Goal: Task Accomplishment & Management: Complete application form

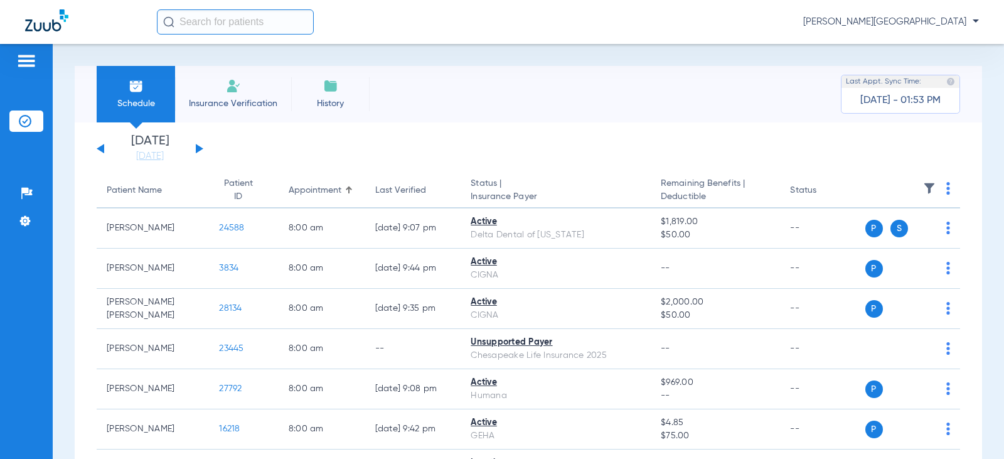
click at [350, 100] on span "History" at bounding box center [331, 103] width 60 height 13
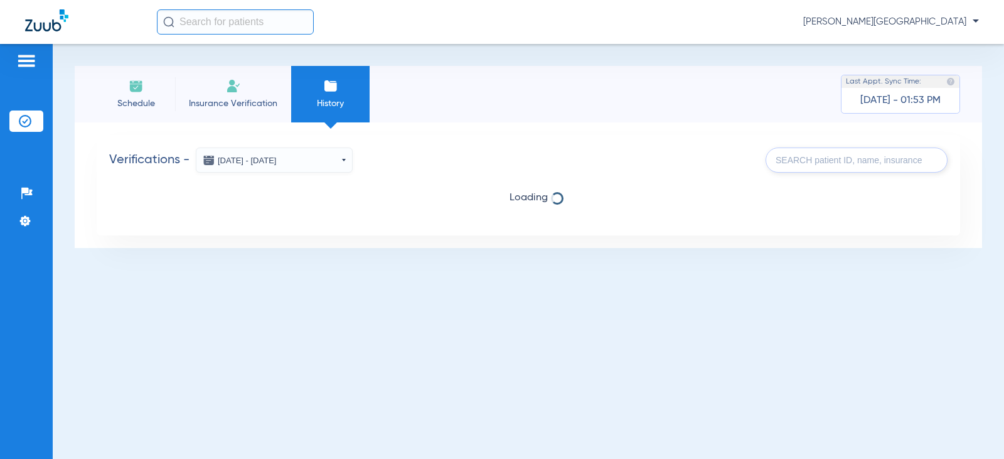
click at [144, 77] on li "Schedule" at bounding box center [136, 94] width 78 height 56
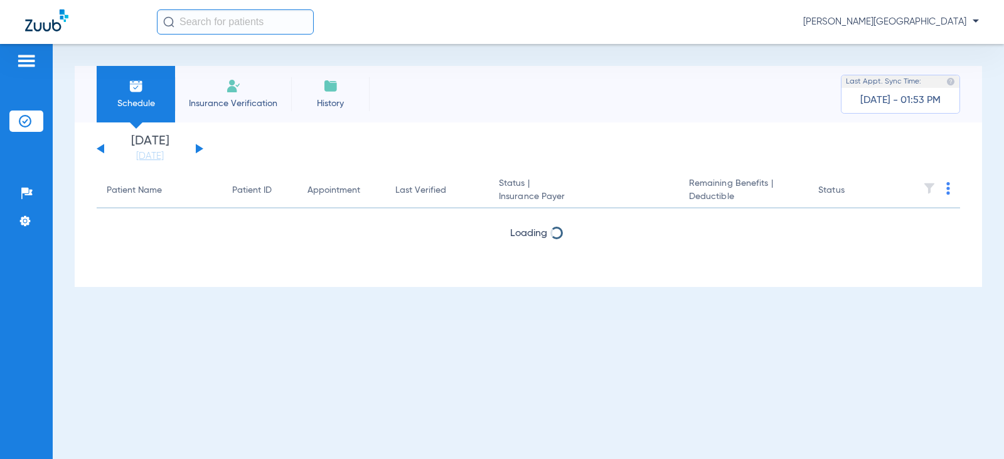
click at [262, 29] on input "text" at bounding box center [235, 21] width 157 height 25
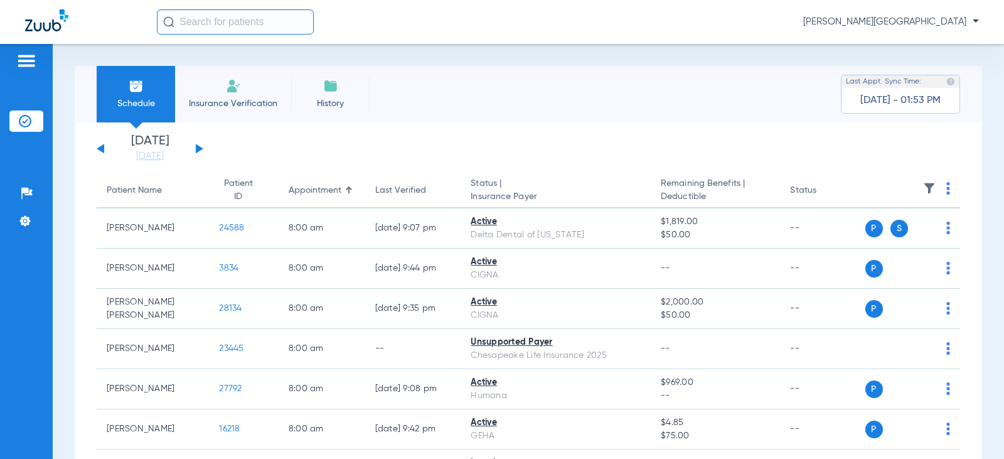
click at [234, 96] on li "Insurance Verification" at bounding box center [233, 94] width 116 height 56
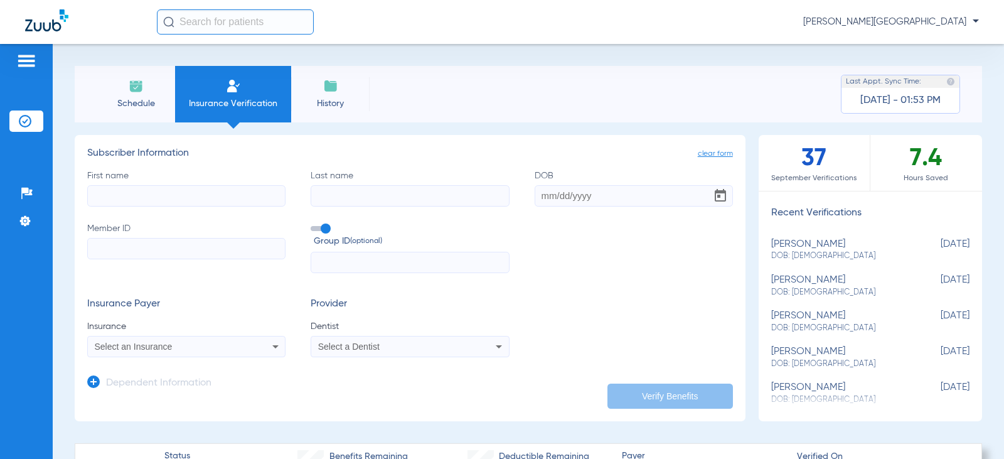
click at [232, 193] on input "First name" at bounding box center [186, 195] width 198 height 21
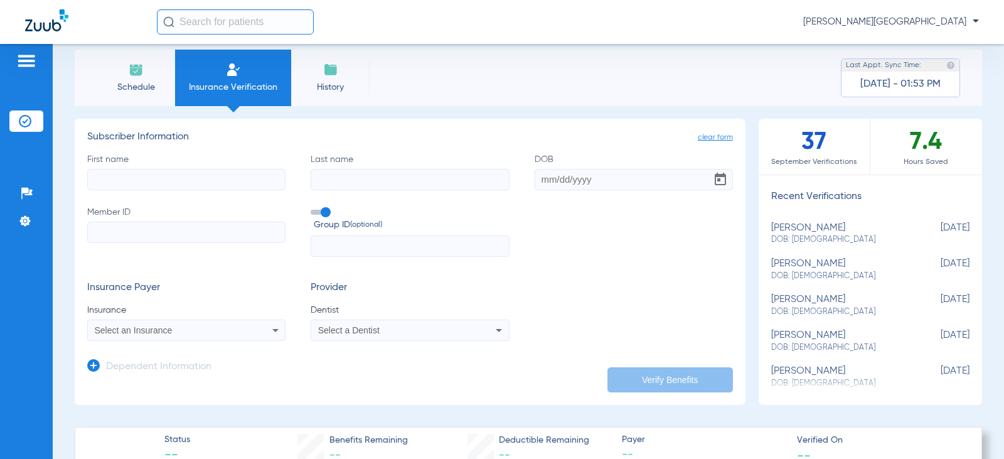
scroll to position [63, 0]
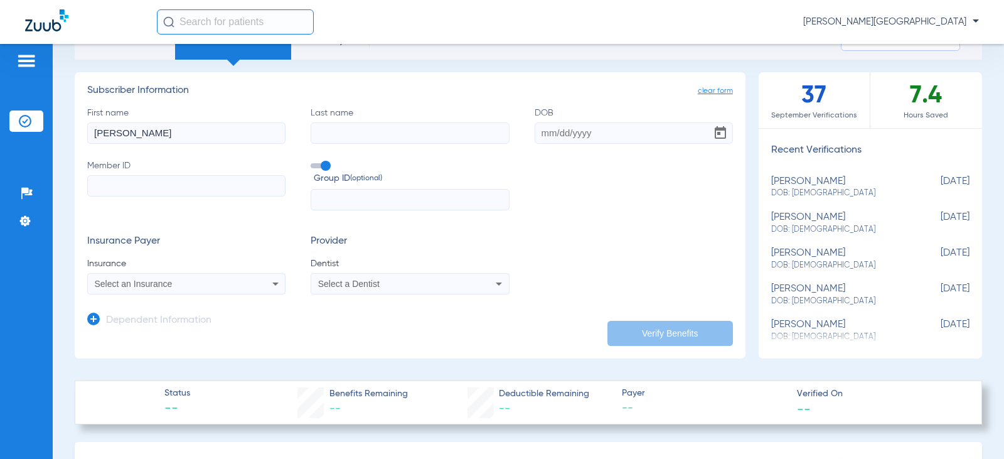
type input "[PERSON_NAME]"
click at [343, 131] on input "Last name" at bounding box center [410, 132] width 198 height 21
click at [130, 178] on input "Member ID" at bounding box center [186, 185] width 198 height 21
paste input "27225662701"
type input "27225662701"
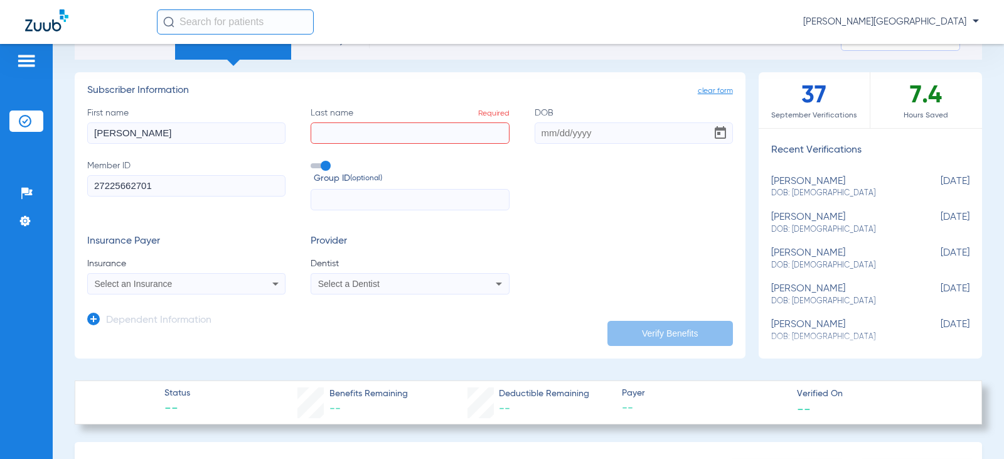
click at [345, 129] on input "Last name Required" at bounding box center [410, 132] width 198 height 21
type input "krupianik"
click at [572, 125] on input "DOB" at bounding box center [634, 132] width 198 height 21
type input "[DATE]"
click at [602, 275] on div "Insurance Payer Insurance Select an Insurance Provider Dentist Select a Dentist" at bounding box center [410, 264] width 646 height 59
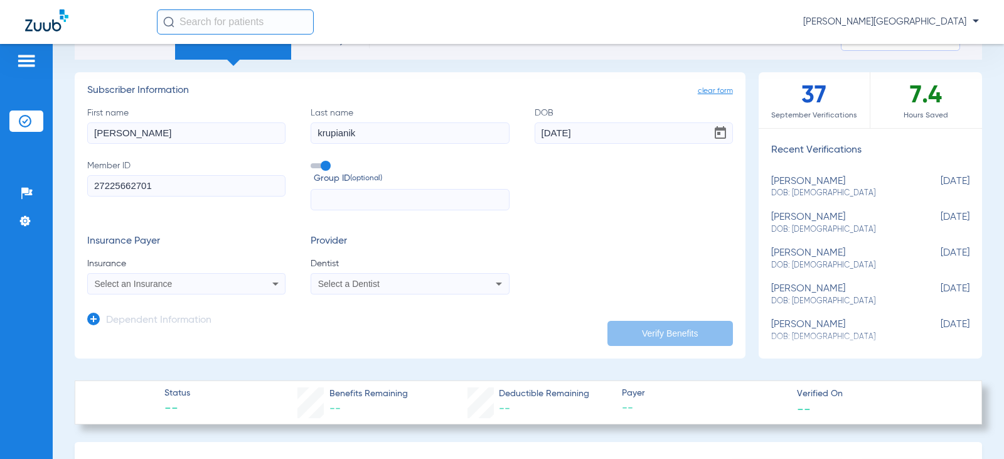
click at [388, 200] on input "text" at bounding box center [410, 199] width 198 height 21
click at [242, 287] on div "Select an Insurance" at bounding box center [186, 283] width 197 height 15
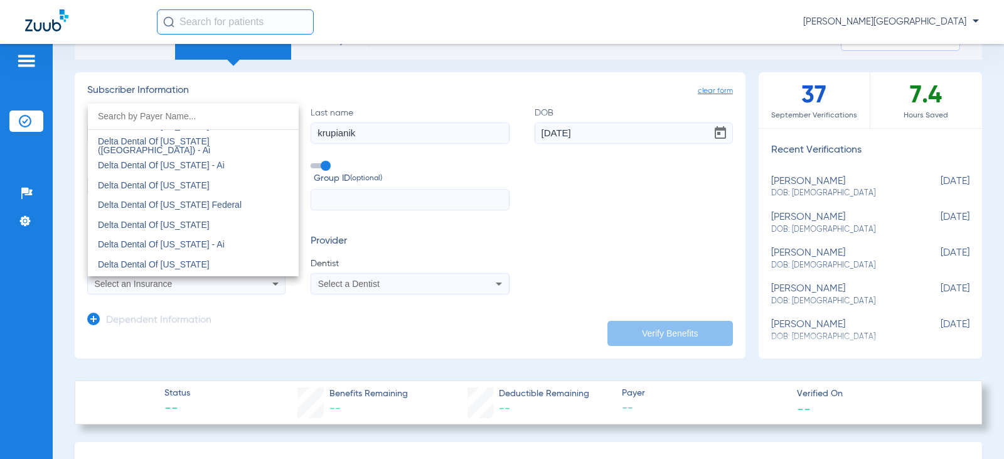
scroll to position [2510, 0]
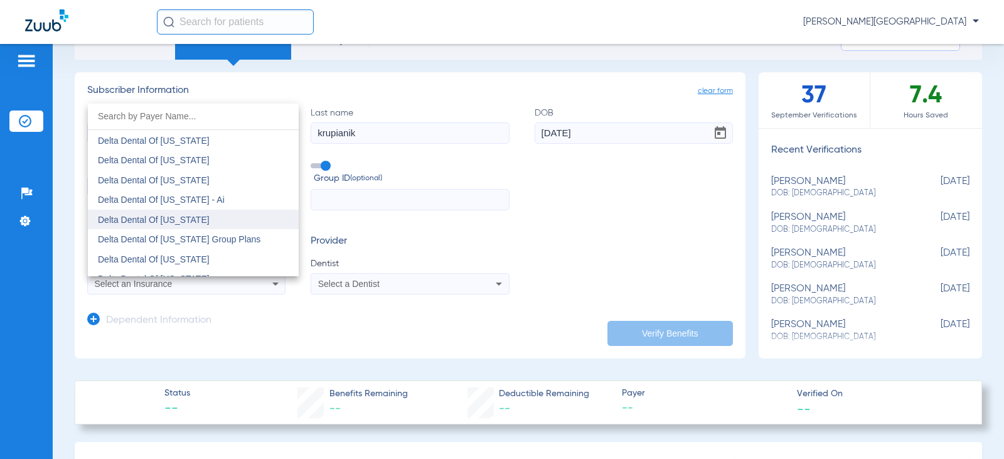
click at [186, 225] on mat-option "Delta Dental Of [US_STATE]" at bounding box center [193, 220] width 211 height 20
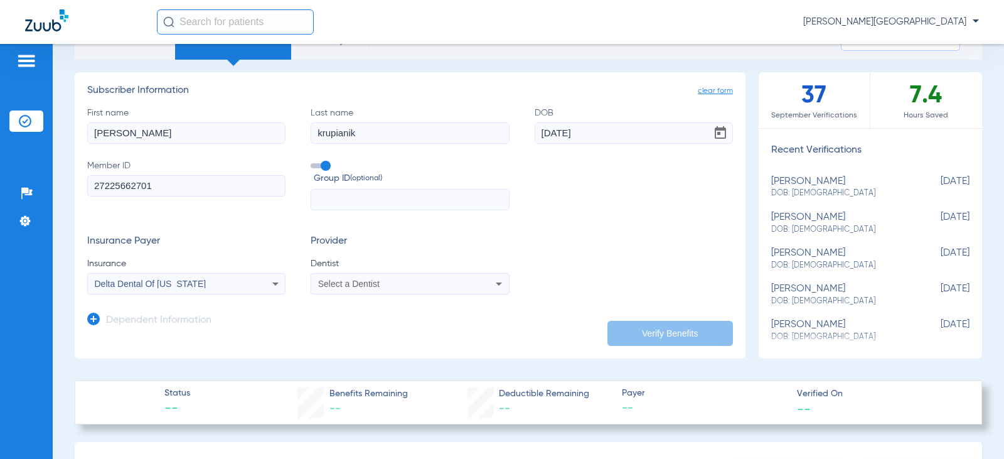
click at [508, 279] on div "Insurance Payer Insurance Delta Dental Of [US_STATE] Provider Dentist Select a …" at bounding box center [410, 264] width 646 height 59
click at [474, 284] on div "Select a Dentist" at bounding box center [409, 283] width 197 height 15
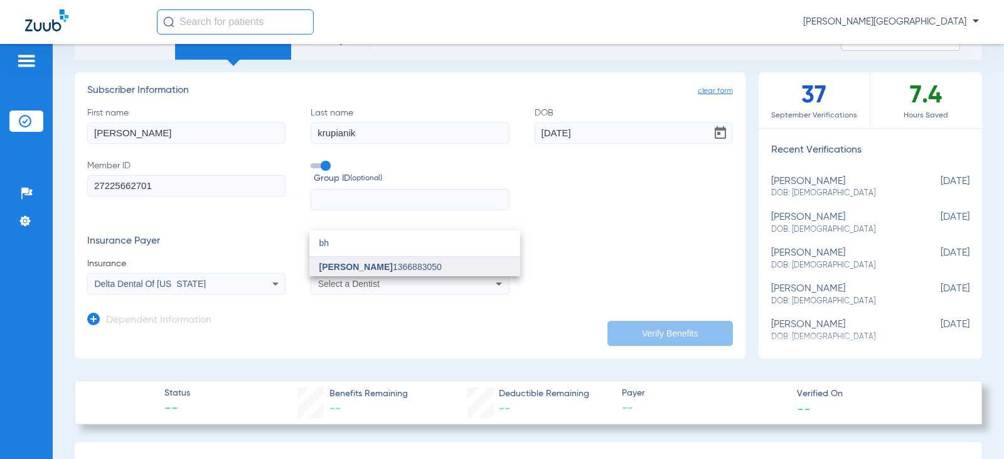
type input "bh"
click at [402, 270] on span "[PERSON_NAME] 1366883050" at bounding box center [380, 266] width 122 height 9
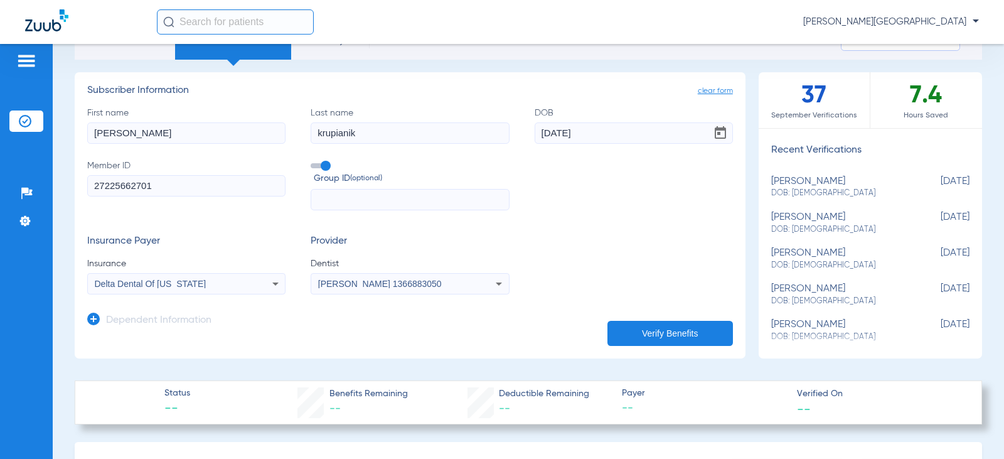
click at [671, 331] on button "Verify Benefits" at bounding box center [670, 333] width 126 height 25
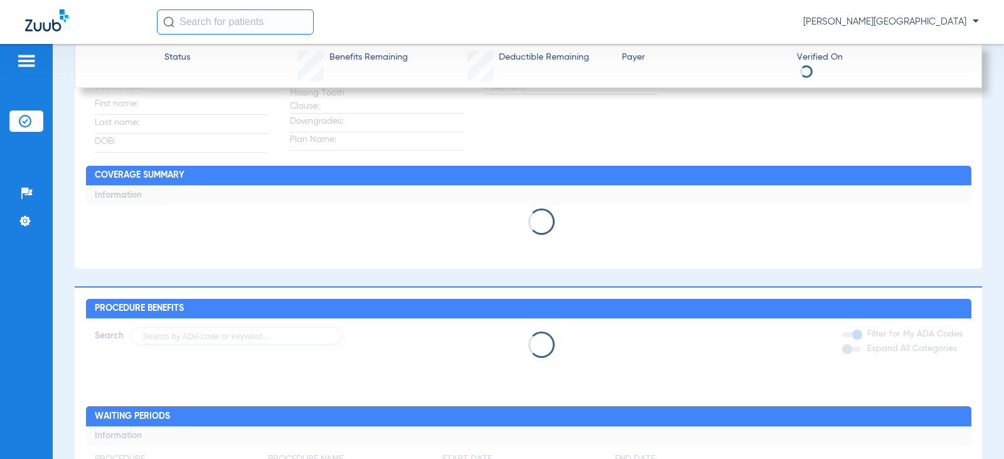
scroll to position [597, 0]
